Goal: Navigation & Orientation: Find specific page/section

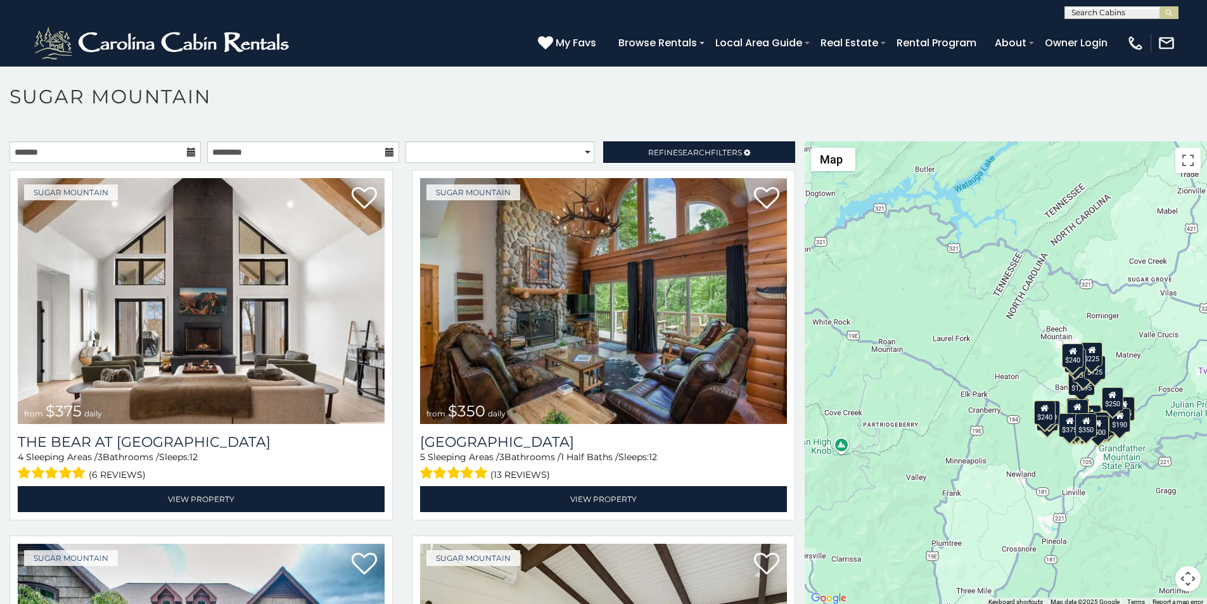
scroll to position [26, 0]
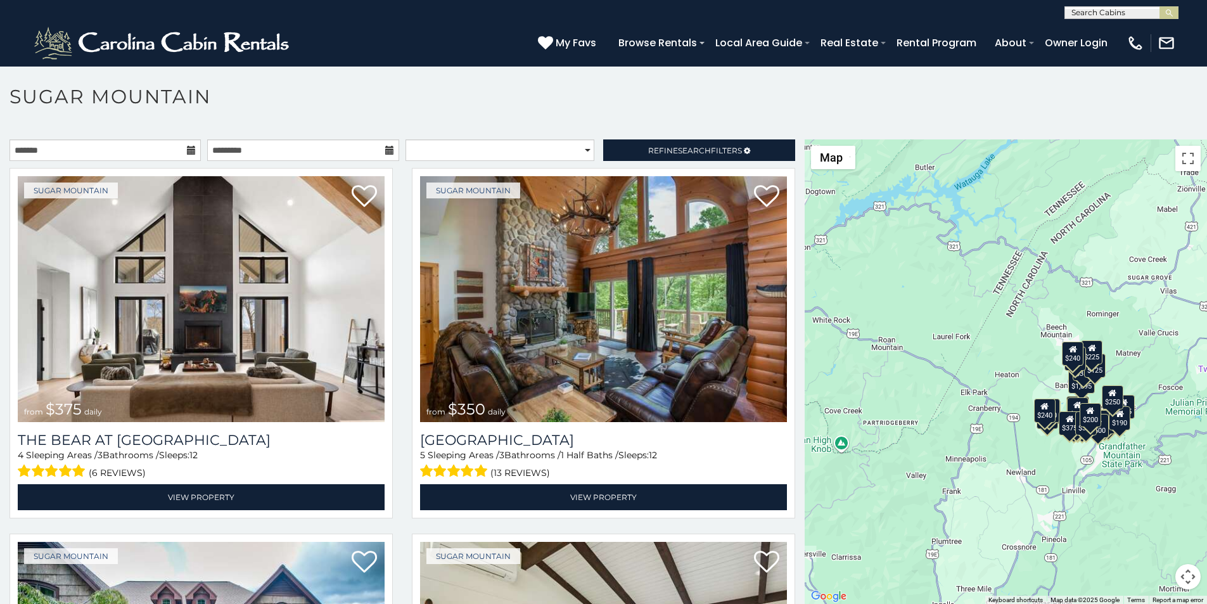
click at [807, 602] on p at bounding box center [603, 378] width 1207 height 478
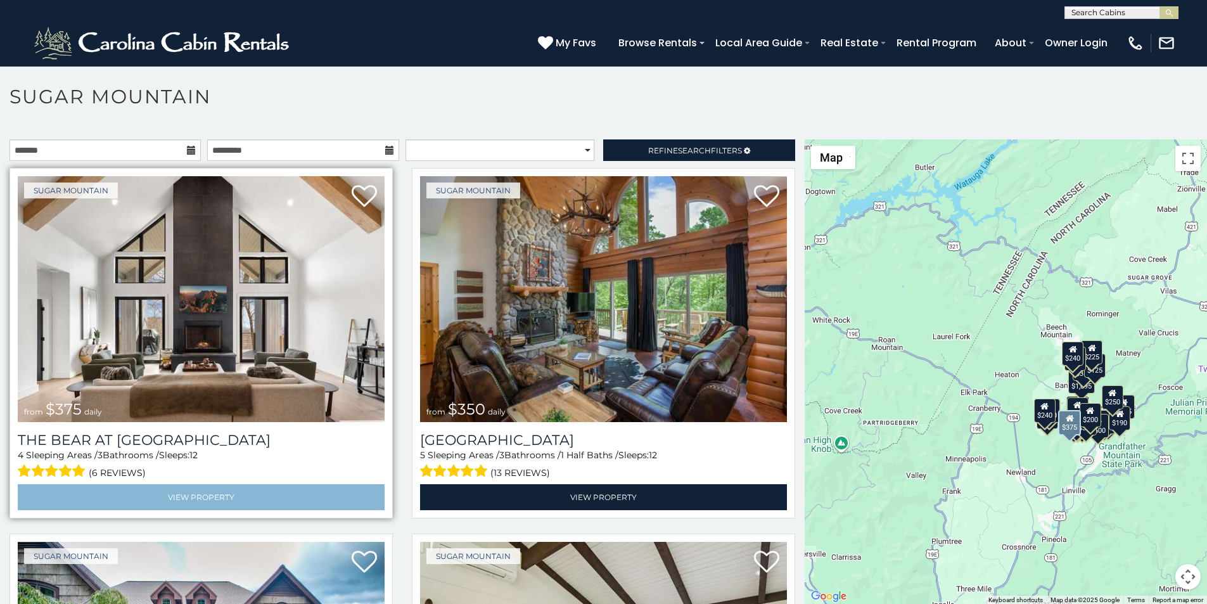
scroll to position [79, 0]
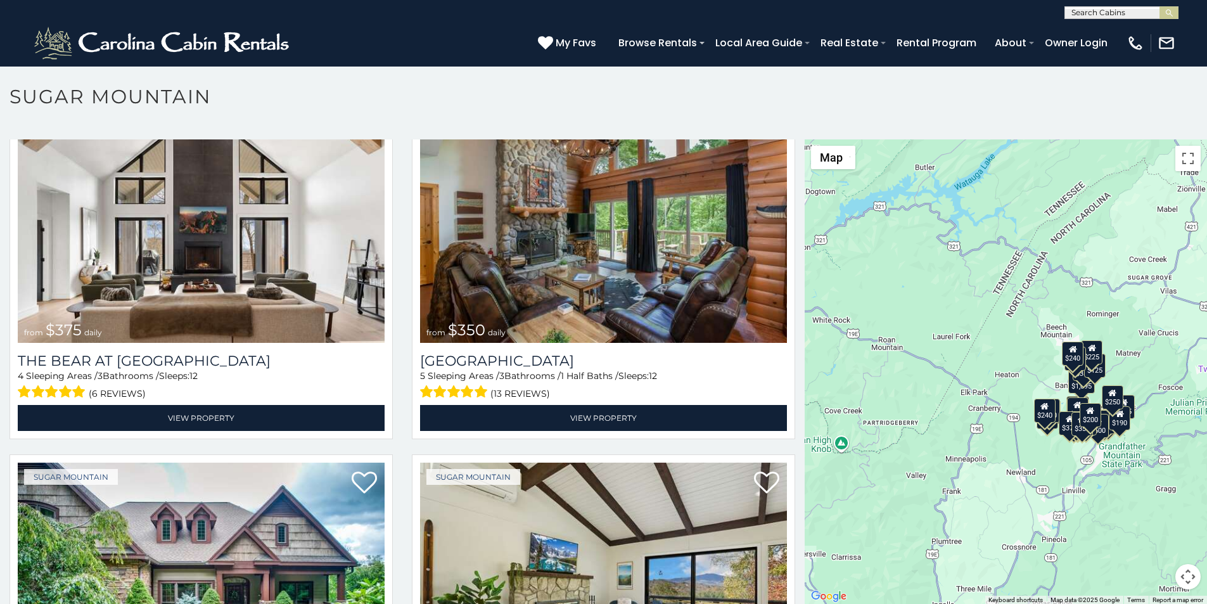
click at [415, 601] on p at bounding box center [603, 378] width 1207 height 478
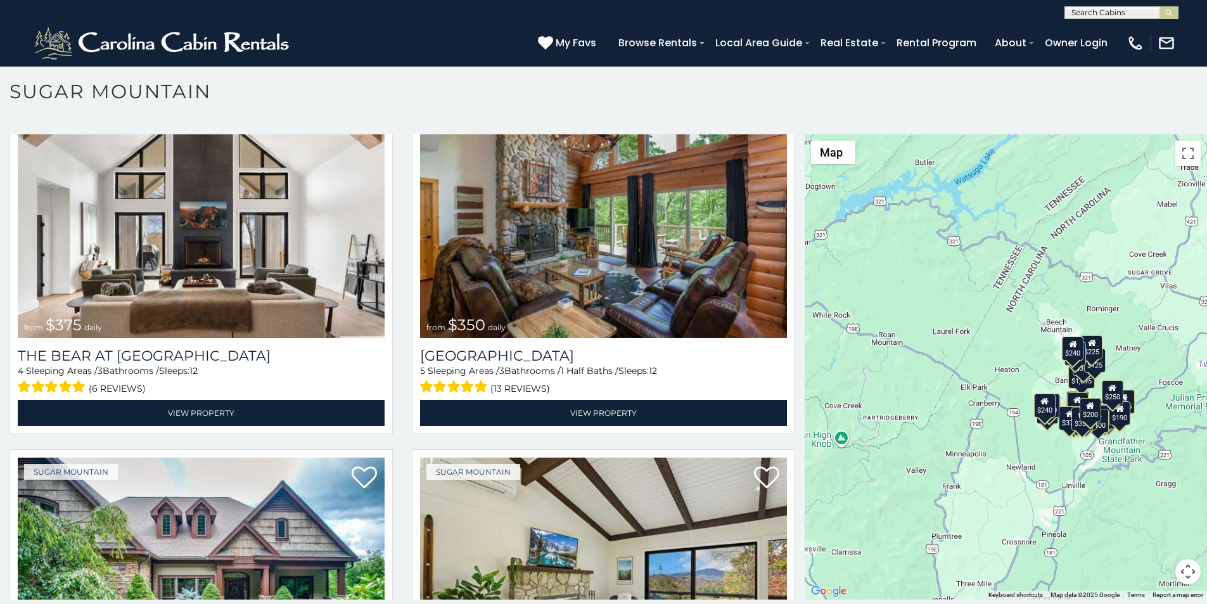
click at [420, 48] on div "(828) 295-6000 My Favs Browse Rentals Local Area Guide Activities & Attractions…" at bounding box center [603, 43] width 1207 height 48
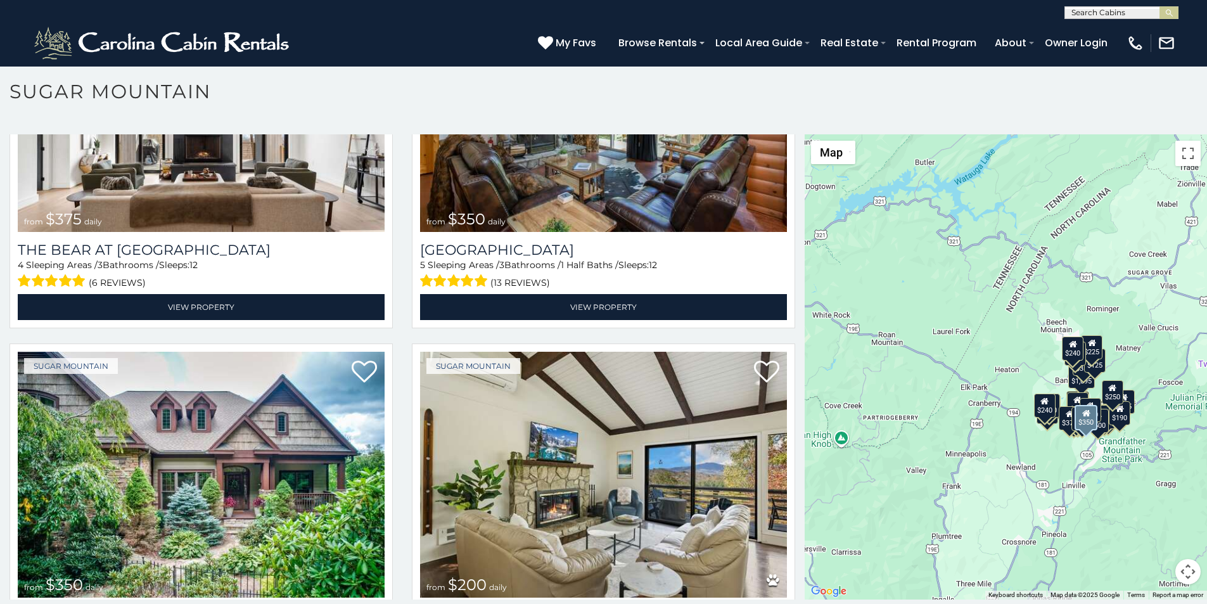
scroll to position [264, 0]
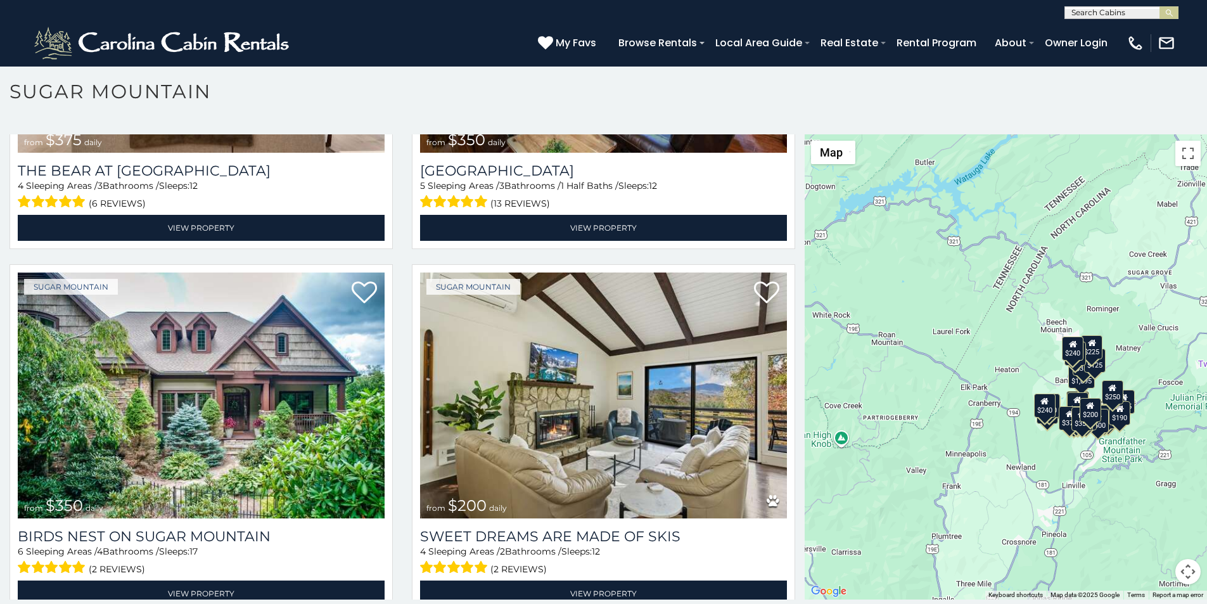
click at [54, 600] on div "**********" at bounding box center [603, 354] width 1207 height 528
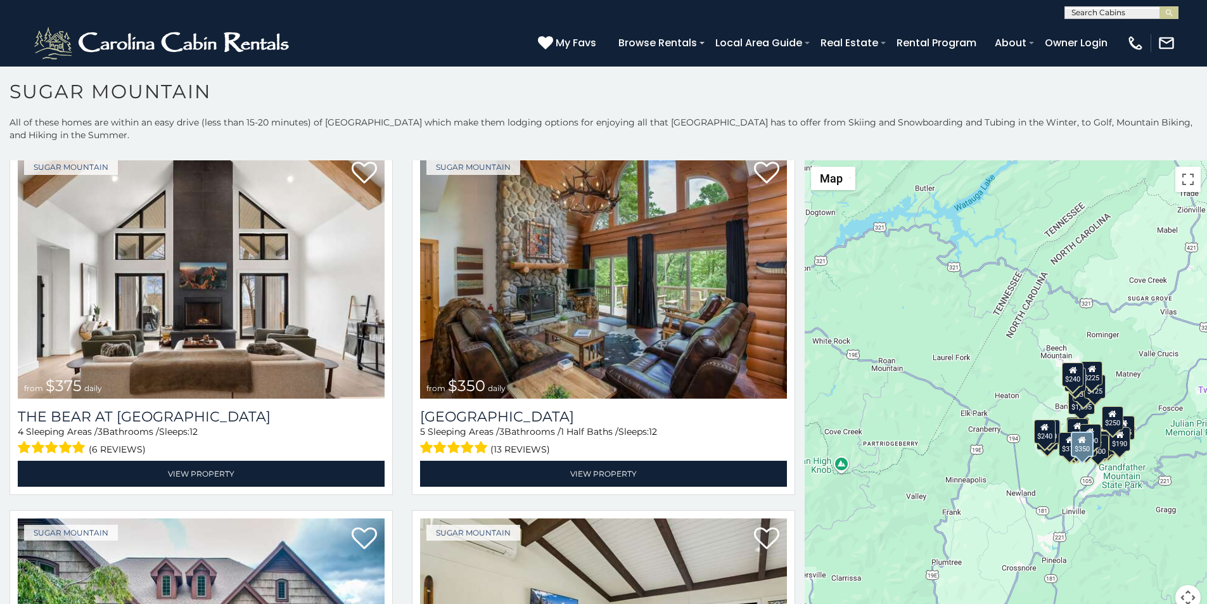
scroll to position [0, 0]
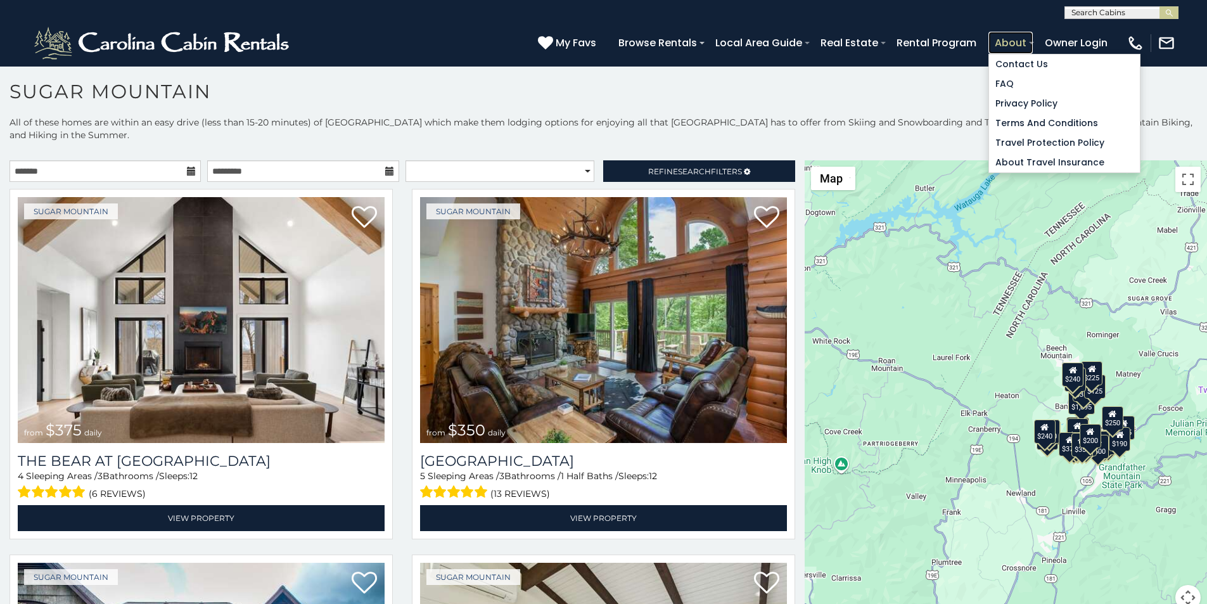
click at [1033, 36] on link "About" at bounding box center [1011, 43] width 44 height 22
